Goal: Task Accomplishment & Management: Use online tool/utility

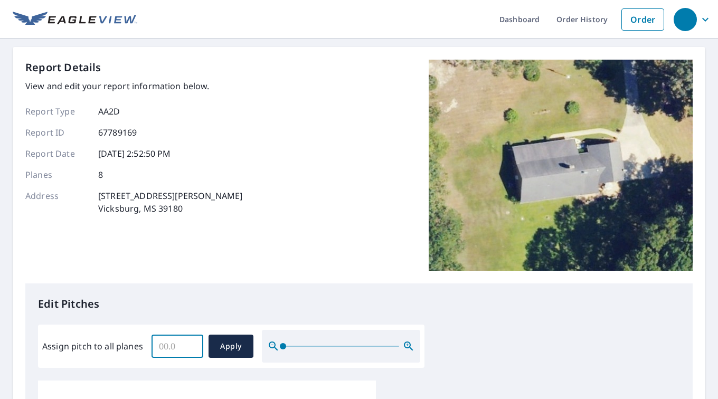
click at [180, 338] on input "Assign pitch to all planes" at bounding box center [177, 346] width 52 height 30
type input "8"
click at [217, 340] on span "Apply" at bounding box center [231, 346] width 28 height 13
type input "8"
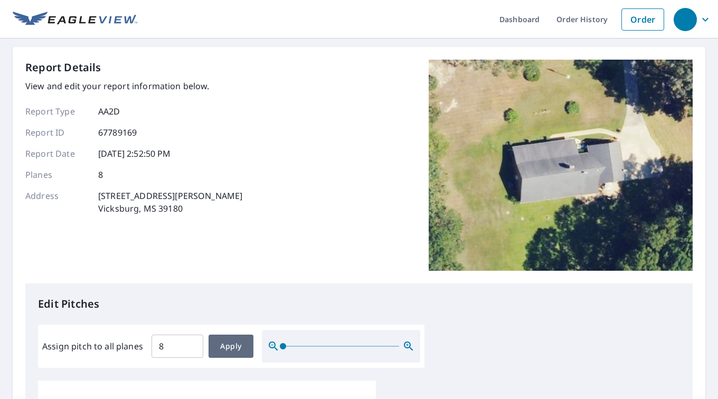
type input "8"
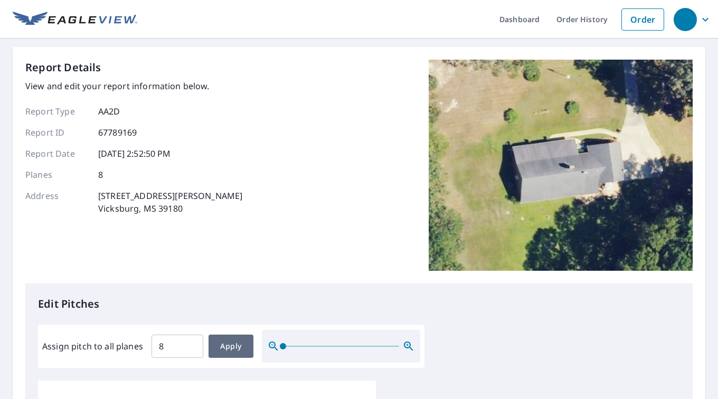
type input "8"
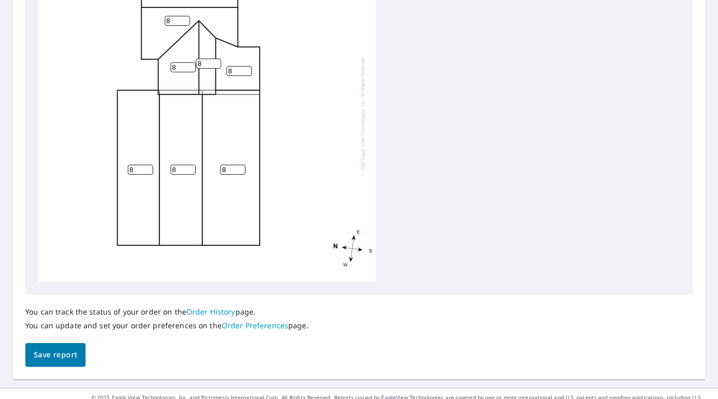
scroll to position [436, 0]
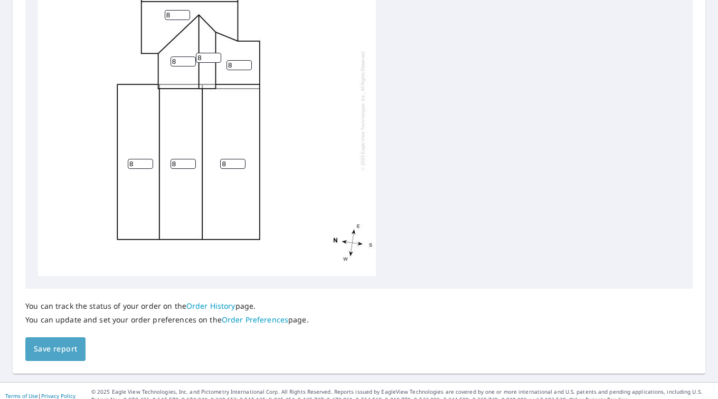
click at [52, 342] on span "Save report" at bounding box center [55, 348] width 43 height 13
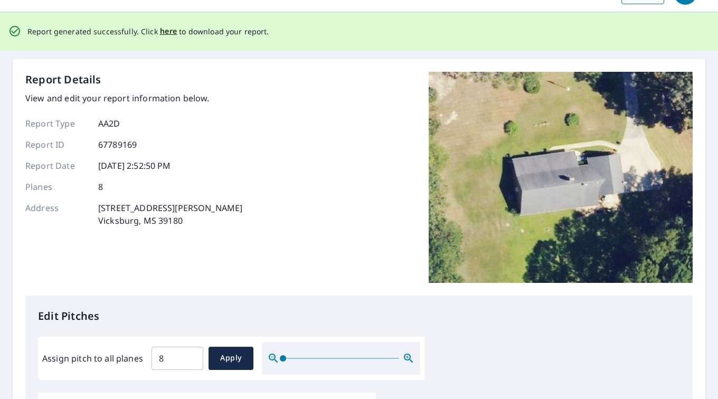
scroll to position [0, 0]
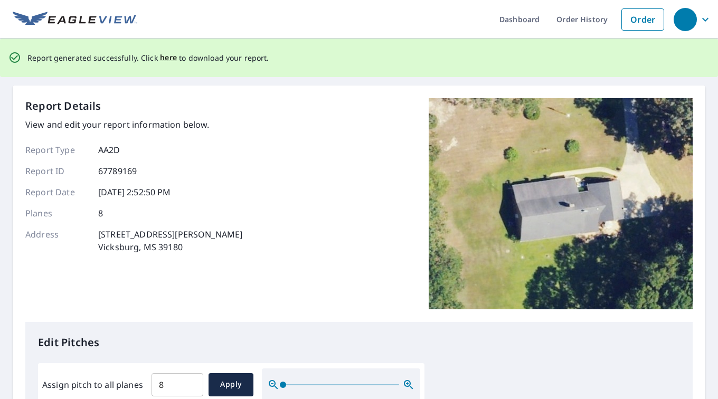
click at [164, 56] on span "here" at bounding box center [168, 57] width 17 height 13
